Goal: Task Accomplishment & Management: Manage account settings

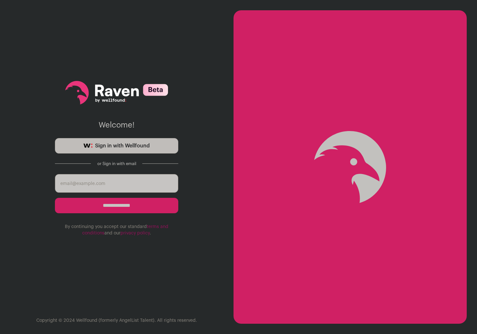
click at [132, 150] on link "Sign in with Wellfound" at bounding box center [116, 145] width 123 height 15
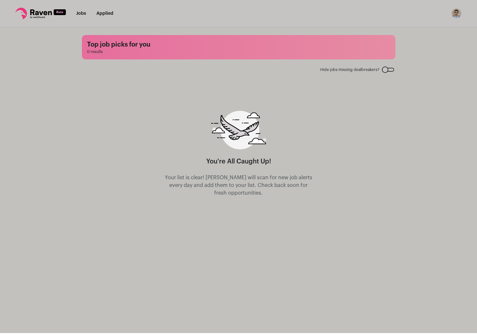
click at [273, 153] on div "You're All Caught Up! Your list is clear! [PERSON_NAME] will scan for new job a…" at bounding box center [238, 154] width 149 height 86
click at [387, 68] on div at bounding box center [388, 70] width 12 height 4
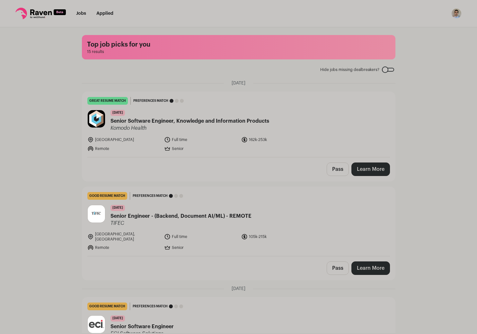
click at [388, 69] on div at bounding box center [388, 70] width 12 height 4
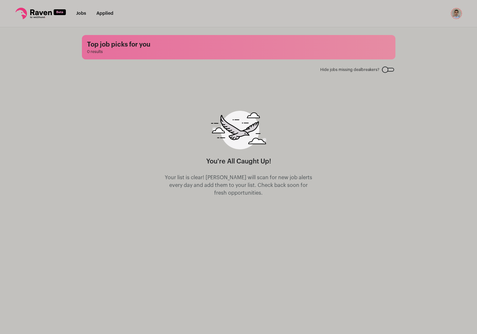
click at [455, 12] on img "Open dropdown" at bounding box center [456, 13] width 10 height 10
click at [423, 31] on link "Settings" at bounding box center [425, 29] width 71 height 15
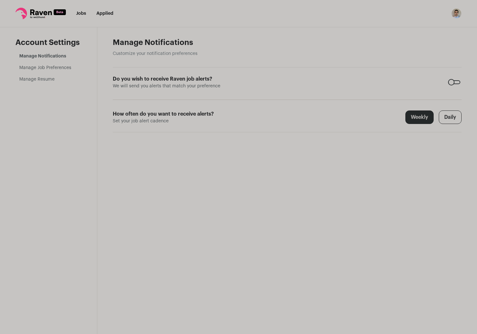
click at [47, 73] on ul "Manage Notifications Manage Job Preferences Manage Resume" at bounding box center [50, 68] width 62 height 30
click at [56, 69] on link "Manage Job Preferences" at bounding box center [45, 67] width 52 height 4
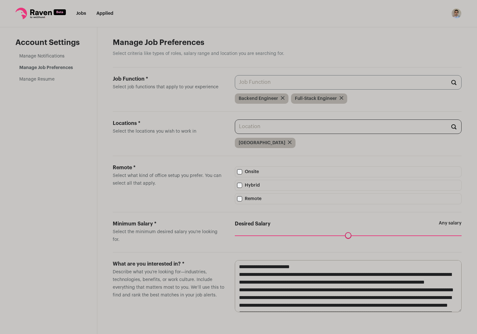
click at [299, 129] on input "Locations * Select the locations you wish to work in" at bounding box center [348, 126] width 227 height 14
type input "remote"
click at [204, 156] on div "Locations * Select the locations you wish to work in remote No items found Hous…" at bounding box center [287, 134] width 349 height 44
click at [440, 238] on div "Desired Salary Any salary Maximum desired salary ******" at bounding box center [348, 232] width 227 height 24
drag, startPoint x: 240, startPoint y: 239, endPoint x: 237, endPoint y: 243, distance: 4.3
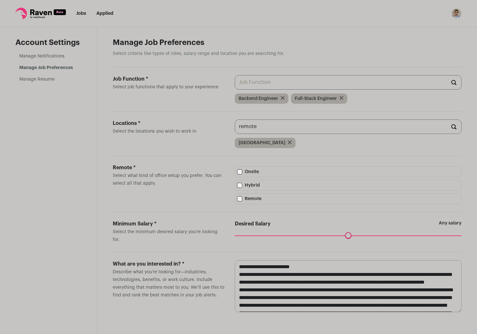
click at [237, 235] on input "Desired Salary" at bounding box center [348, 235] width 227 height 0
click at [147, 277] on span "Describe what you’re looking for—industries, technologies, benefits, or work cu…" at bounding box center [168, 284] width 111 height 28
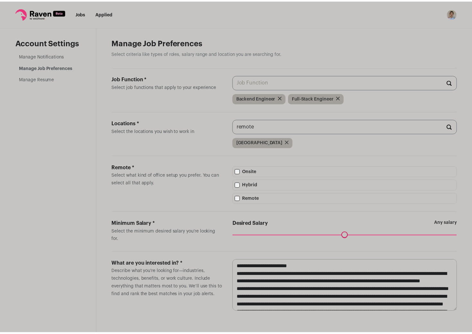
scroll to position [4, 0]
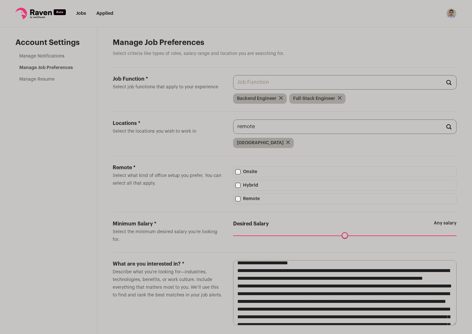
drag, startPoint x: 457, startPoint y: 314, endPoint x: 458, endPoint y: 327, distance: 13.2
click at [456, 325] on textarea "**********" at bounding box center [344, 292] width 223 height 65
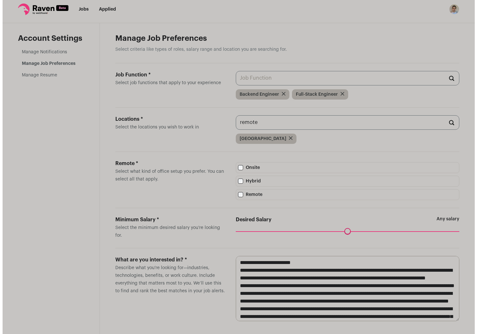
scroll to position [0, 0]
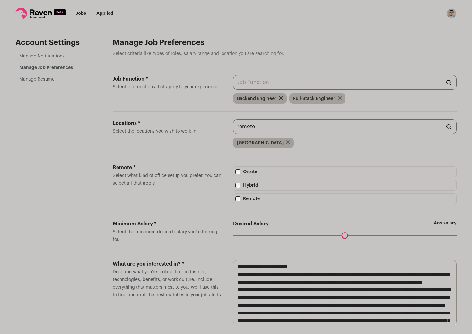
click at [47, 78] on link "Manage Resume" at bounding box center [36, 79] width 35 height 4
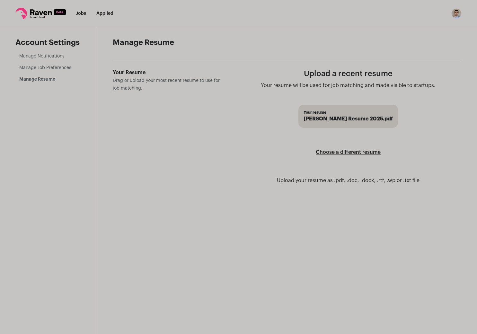
click at [359, 152] on label "Choose a different resume" at bounding box center [348, 152] width 65 height 18
click at [0, 0] on input "Your Resume Drag or upload your most recent resume to use for job matching." at bounding box center [0, 0] width 0 height 0
click at [454, 14] on img "Open dropdown" at bounding box center [456, 13] width 10 height 10
click at [424, 29] on link "Settings" at bounding box center [425, 29] width 71 height 15
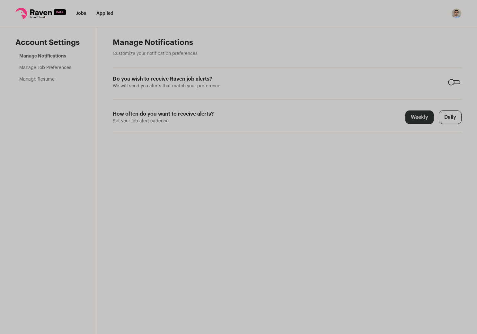
click at [81, 13] on link "Jobs" at bounding box center [81, 13] width 10 height 4
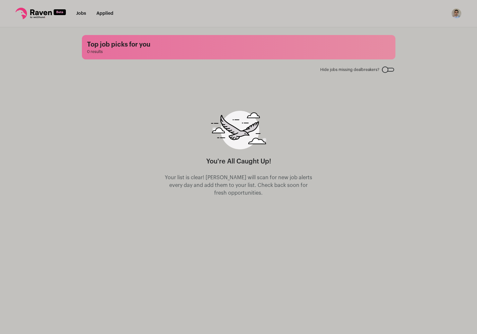
click at [383, 64] on main "Top job picks for you 0 results Hide jobs missing dealbreakers? You're All Caug…" at bounding box center [238, 180] width 329 height 306
click at [385, 68] on div at bounding box center [388, 70] width 12 height 4
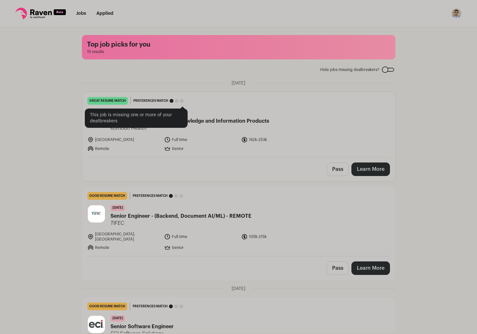
click at [174, 100] on div at bounding box center [176, 101] width 14 height 4
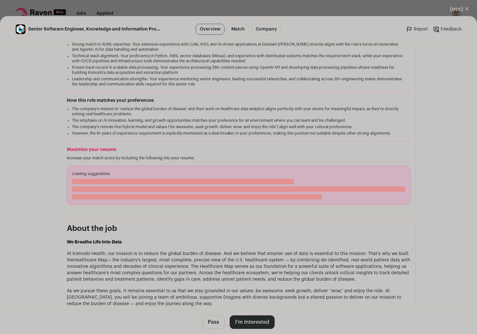
scroll to position [2, 0]
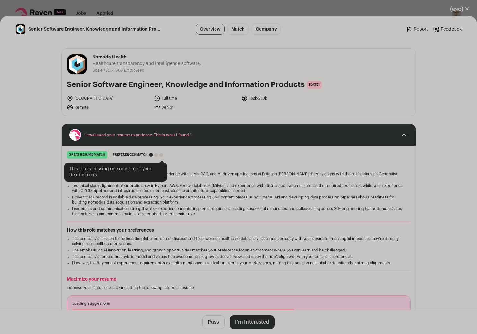
click at [157, 156] on div "Close modal via background" at bounding box center [156, 155] width 4 height 4
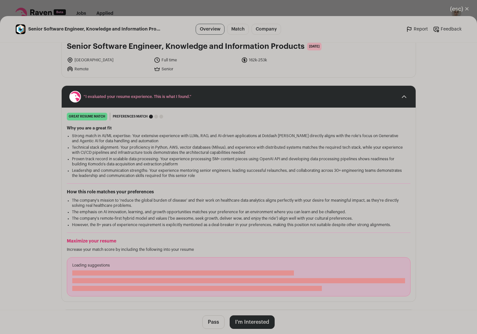
scroll to position [39, 0]
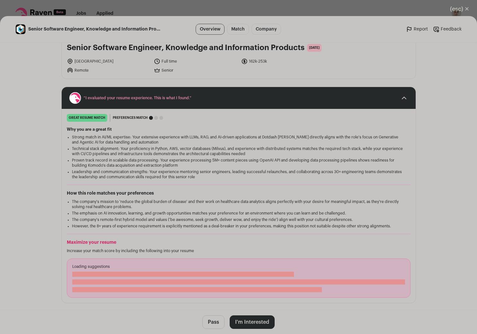
click at [184, 219] on li "The company's remote-first hybrid model and values ('be awesome, seek growth, d…" at bounding box center [238, 219] width 333 height 5
click at [233, 176] on li "Leadership and communication strengths: Your experience mentoring senior engine…" at bounding box center [238, 174] width 333 height 10
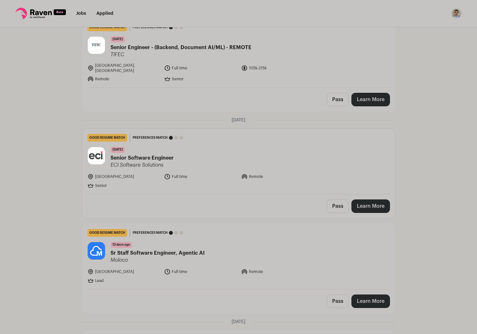
scroll to position [220, 0]
